Goal: Browse casually: Explore the website without a specific task or goal

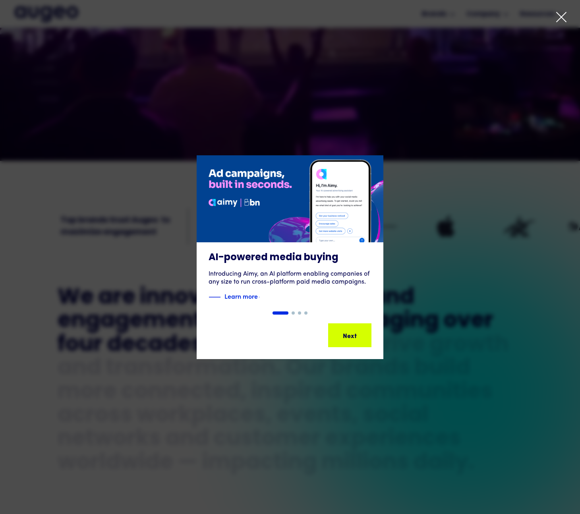
click at [561, 19] on icon at bounding box center [561, 17] width 12 height 12
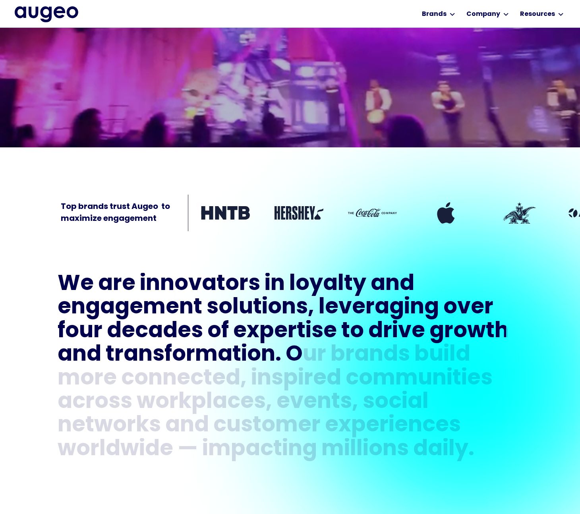
scroll to position [343, 0]
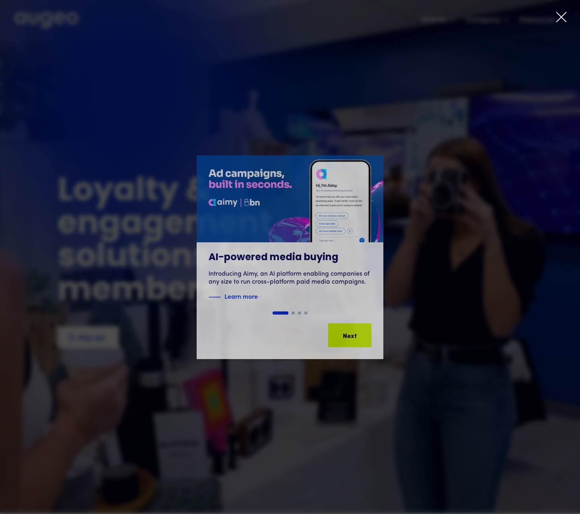
scroll to position [0, 0]
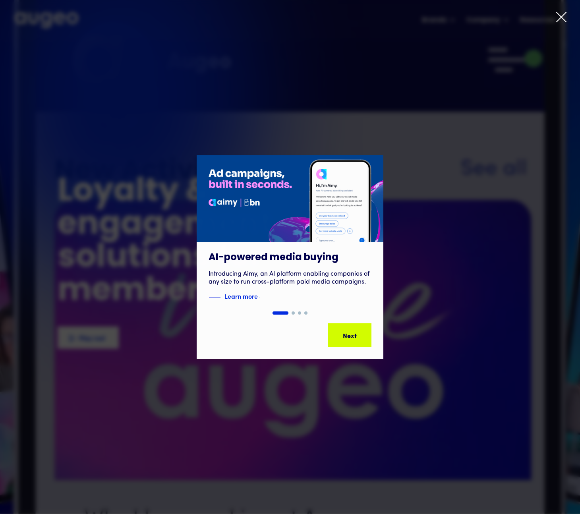
click at [558, 17] on icon at bounding box center [561, 17] width 12 height 12
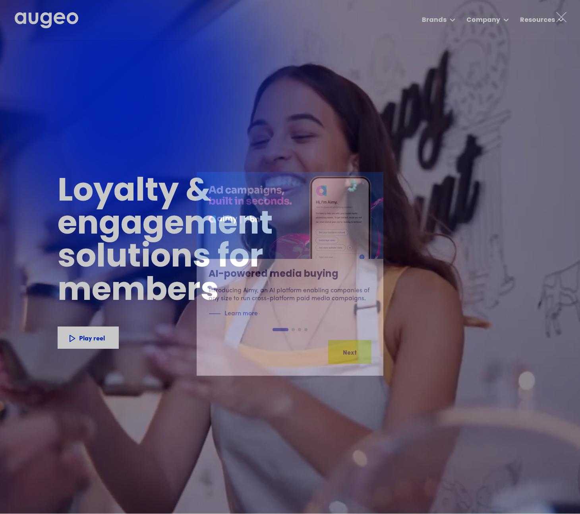
scroll to position [0, 0]
